Goal: Find specific page/section

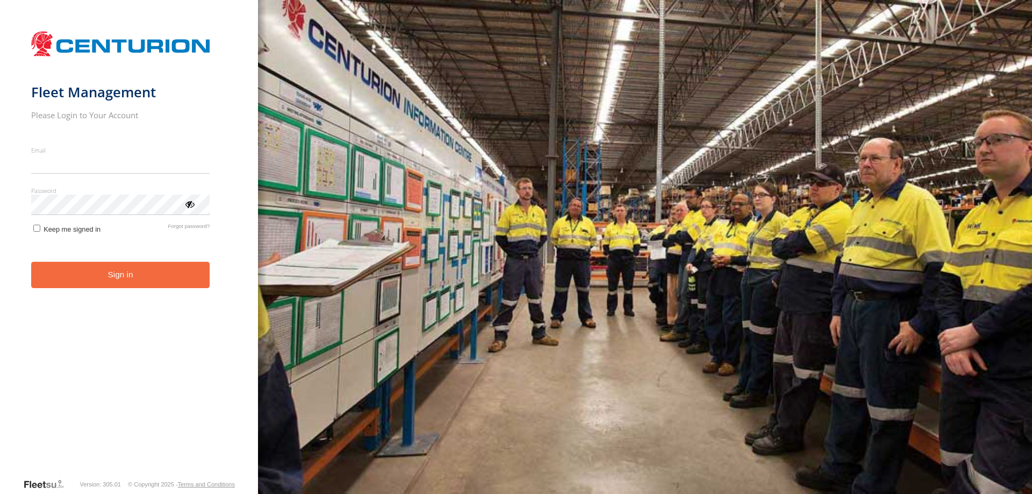
type input "**********"
click at [96, 283] on button "Sign in" at bounding box center [120, 275] width 179 height 26
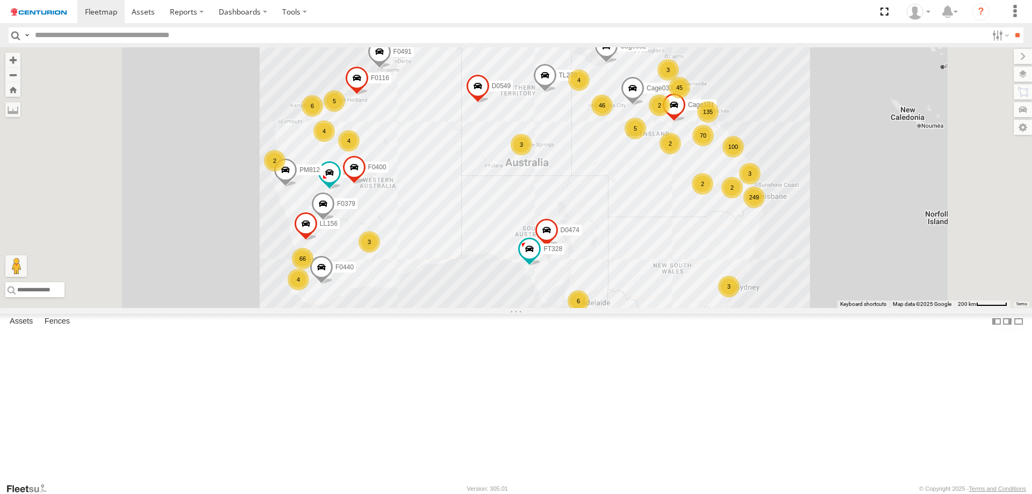
click at [44, 38] on input "text" at bounding box center [509, 35] width 957 height 16
type input "*****"
click at [1012, 27] on input "**" at bounding box center [1018, 35] width 12 height 16
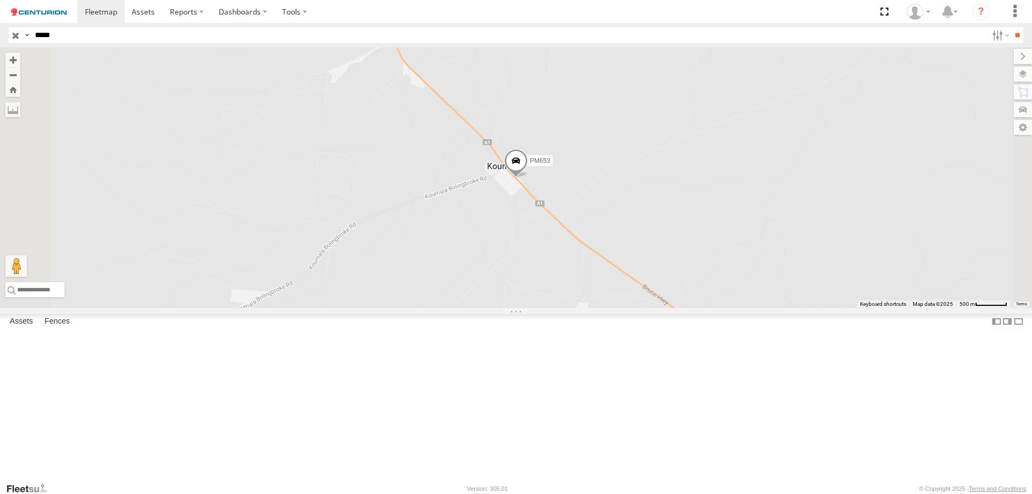
click at [0, 0] on div "PM653" at bounding box center [0, 0] width 0 height 0
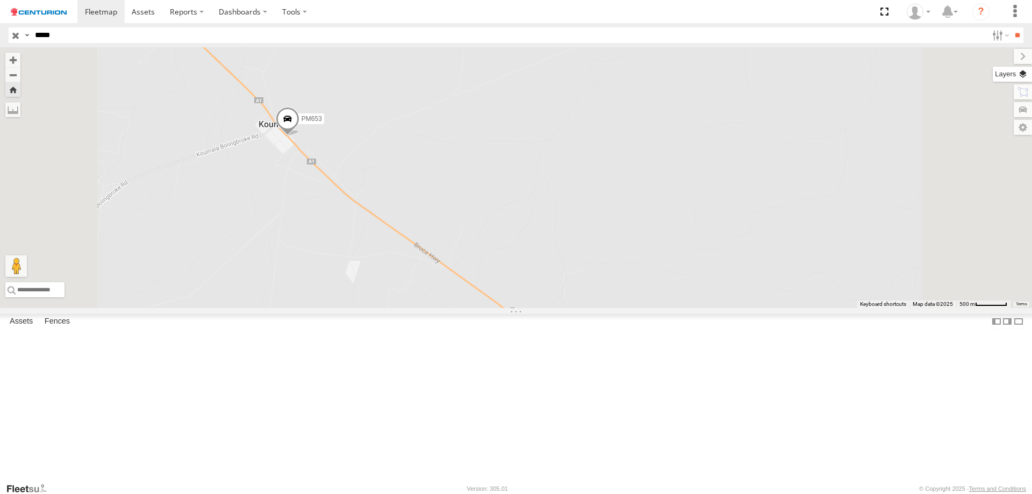
click at [1022, 77] on label at bounding box center [1012, 74] width 39 height 15
click at [0, 0] on label at bounding box center [0, 0] width 0 height 0
click at [0, 0] on span "Satellite" at bounding box center [0, 0] width 0 height 0
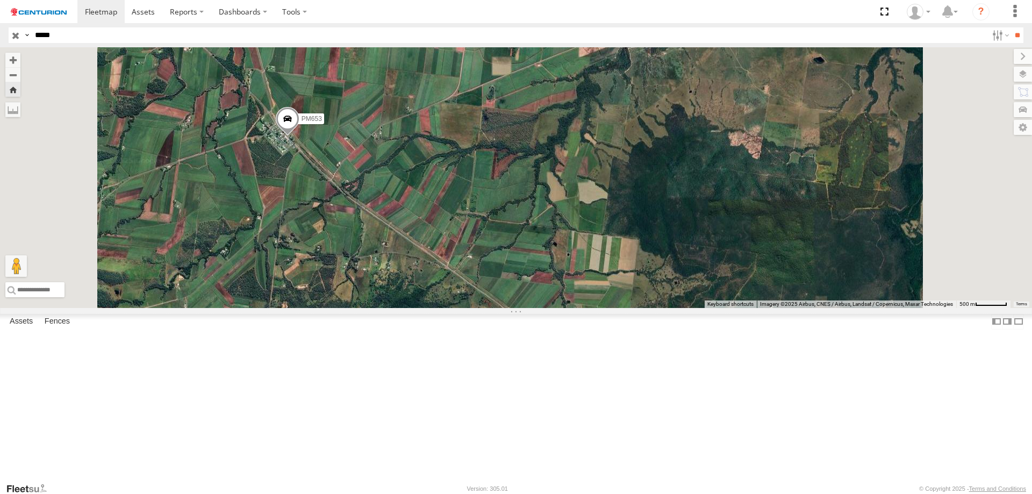
click at [0, 0] on span "Night" at bounding box center [0, 0] width 0 height 0
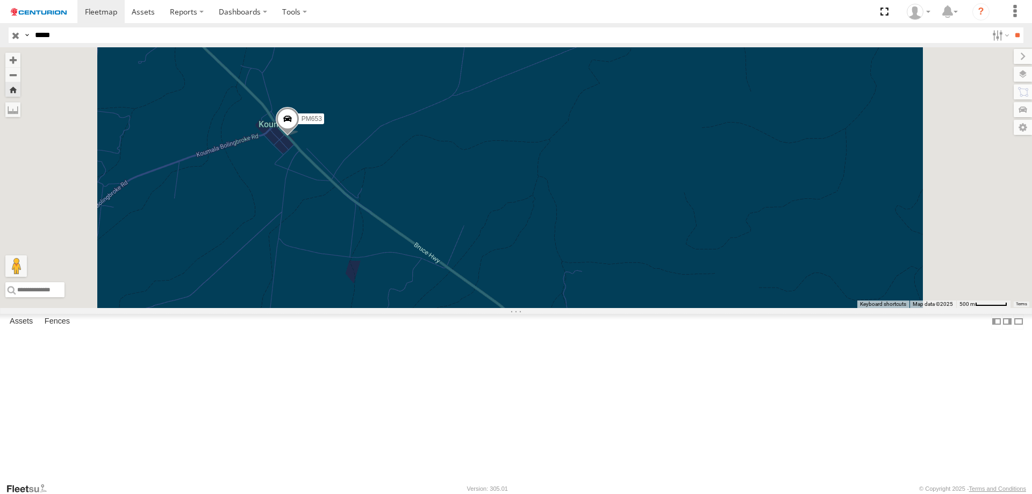
click at [0, 0] on span "Satellite + Roadmap" at bounding box center [0, 0] width 0 height 0
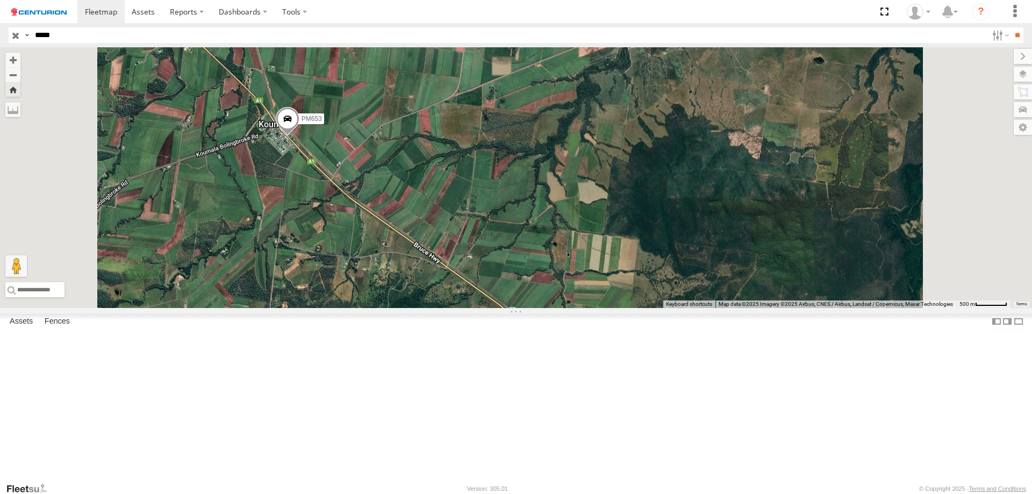
click at [0, 0] on span "Satellite" at bounding box center [0, 0] width 0 height 0
click at [0, 0] on span "Satellite + Roadmap" at bounding box center [0, 0] width 0 height 0
click at [996, 60] on label at bounding box center [1014, 56] width 36 height 15
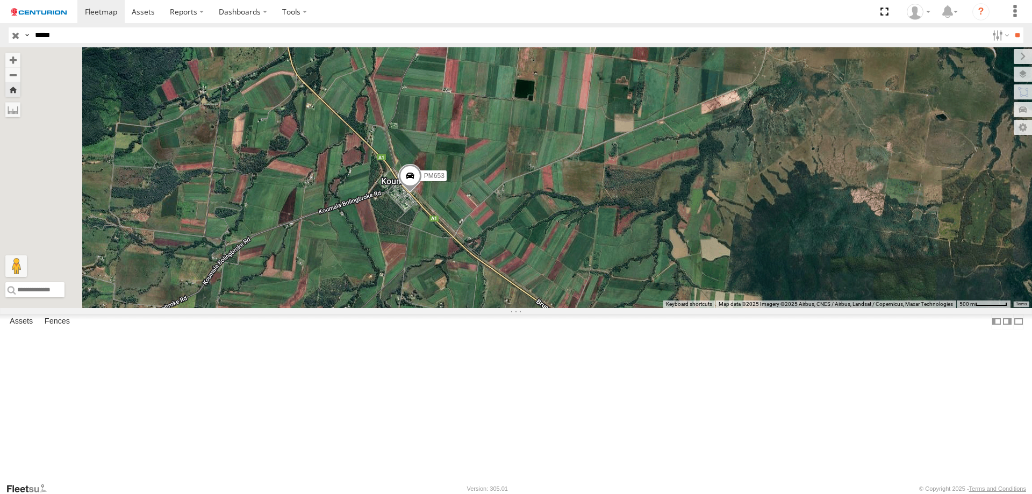
drag, startPoint x: 505, startPoint y: 173, endPoint x: 629, endPoint y: 230, distance: 136.2
click at [629, 230] on div "PM653" at bounding box center [516, 177] width 1032 height 261
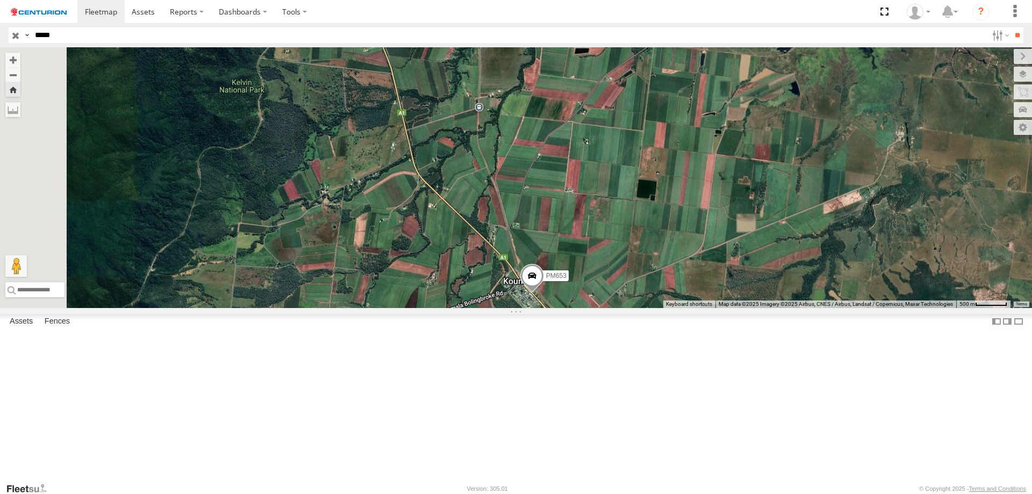
drag, startPoint x: 509, startPoint y: 110, endPoint x: 632, endPoint y: 211, distance: 159.3
click at [632, 211] on div "PM653" at bounding box center [516, 177] width 1032 height 261
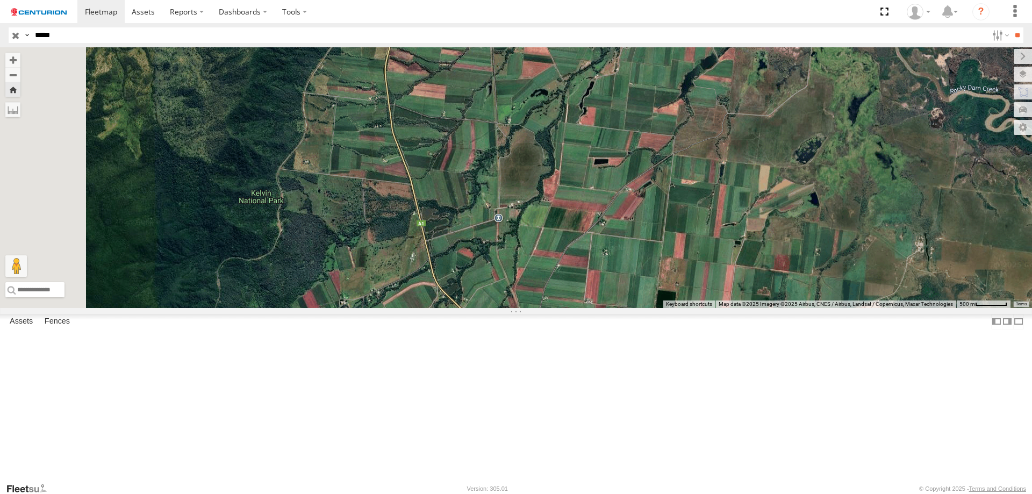
drag, startPoint x: 554, startPoint y: 102, endPoint x: 574, endPoint y: 216, distance: 115.2
click at [574, 216] on div "PM653" at bounding box center [516, 177] width 1032 height 261
click at [237, 12] on label "Dashboards" at bounding box center [242, 11] width 63 height 23
click at [293, 13] on label at bounding box center [295, 11] width 40 height 23
